Goal: Task Accomplishment & Management: Manage account settings

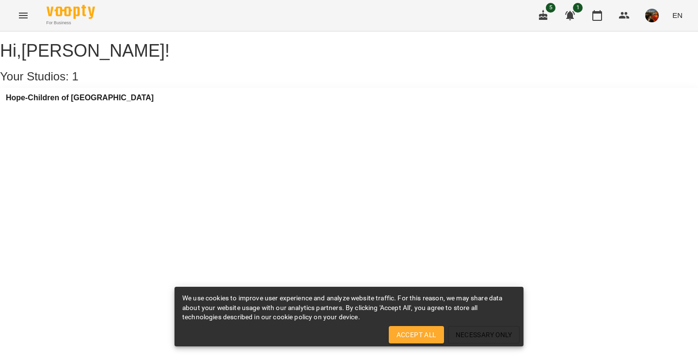
click at [84, 108] on div "Hope-Children of [GEOGRAPHIC_DATA]" at bounding box center [80, 101] width 148 height 15
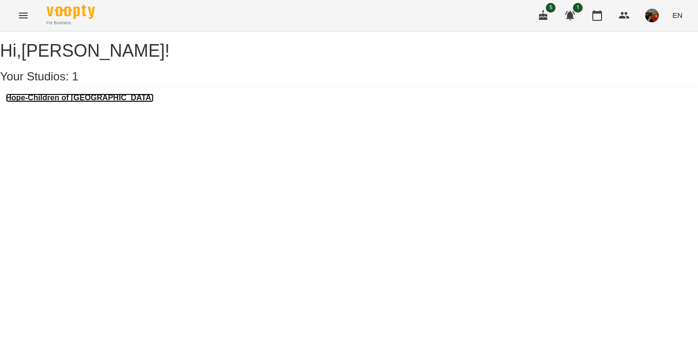
click at [84, 102] on h3 "Hope-Children of [GEOGRAPHIC_DATA]" at bounding box center [80, 98] width 148 height 9
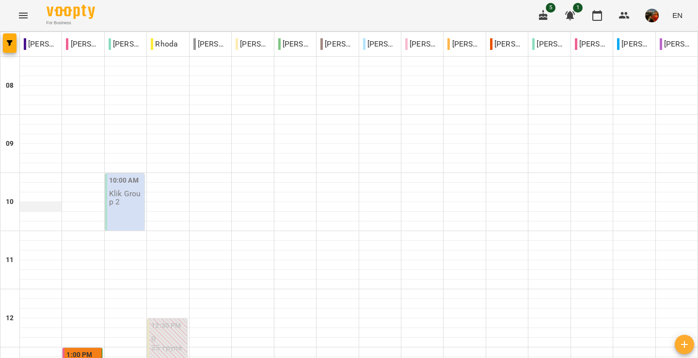
scroll to position [278, 0]
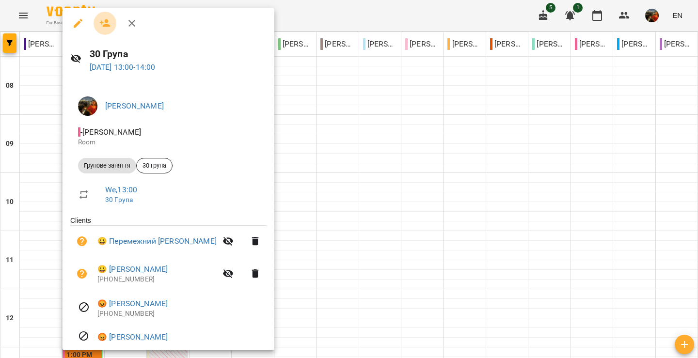
click at [110, 24] on icon "button" at bounding box center [105, 23] width 12 height 12
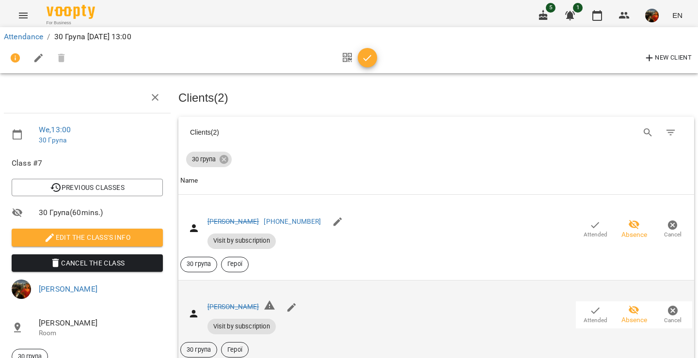
scroll to position [163, 0]
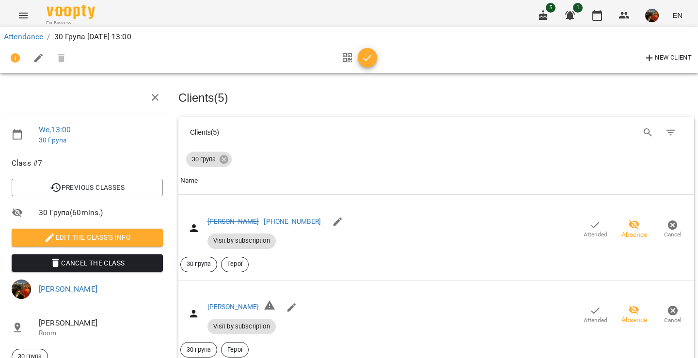
scroll to position [571, 0]
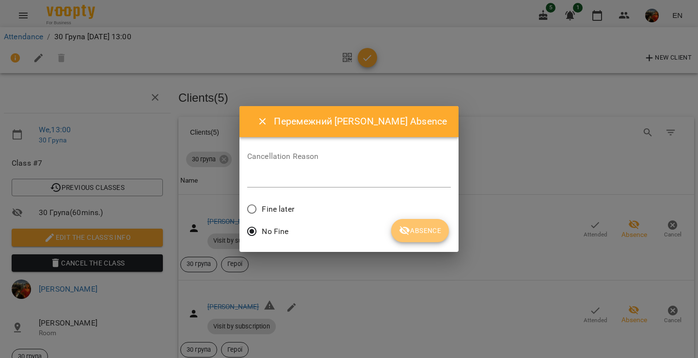
click at [421, 234] on span "Absence" at bounding box center [420, 231] width 42 height 12
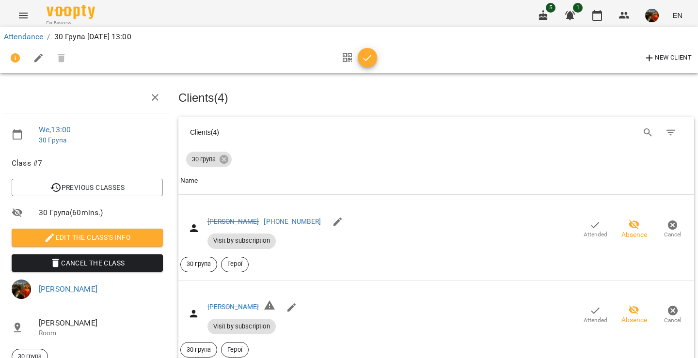
scroll to position [728, 0]
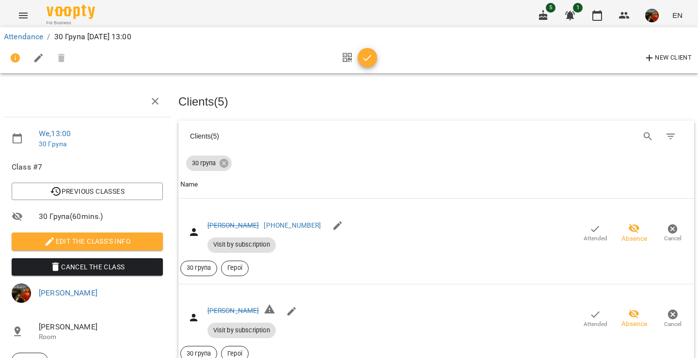
click at [377, 49] on div "New Client" at bounding box center [349, 58] width 690 height 23
click at [373, 51] on button "button" at bounding box center [367, 57] width 19 height 19
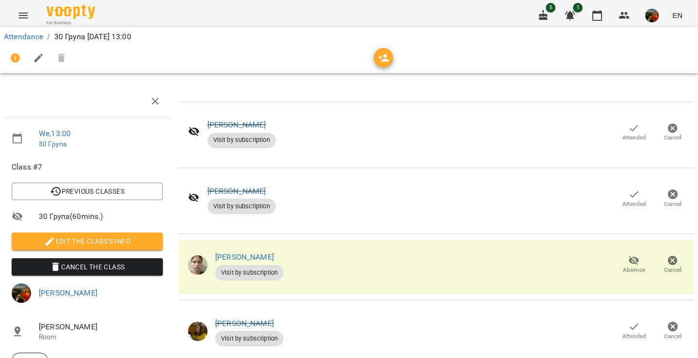
click at [656, 21] on img "button" at bounding box center [652, 16] width 14 height 14
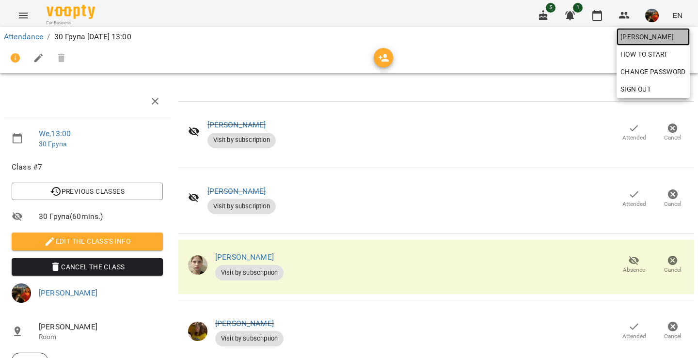
click at [646, 34] on span "[PERSON_NAME]" at bounding box center [652, 37] width 65 height 12
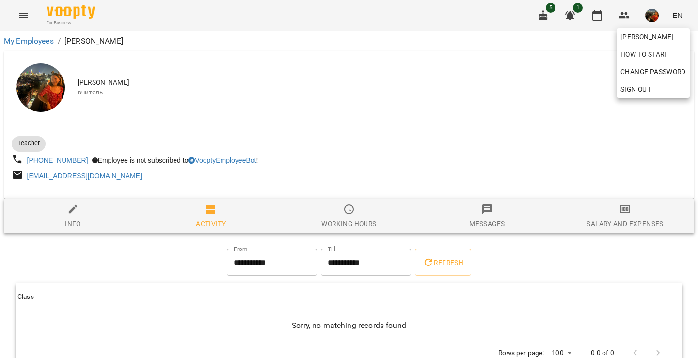
click at [55, 81] on div at bounding box center [349, 179] width 698 height 358
